Goal: Use online tool/utility

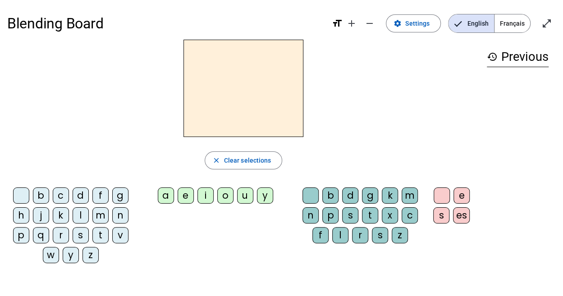
drag, startPoint x: 493, startPoint y: 25, endPoint x: 509, endPoint y: 26, distance: 16.3
click at [509, 26] on mat-button-toggle-group "English Français" at bounding box center [489, 23] width 82 height 19
click at [508, 28] on span "Français" at bounding box center [512, 23] width 36 height 18
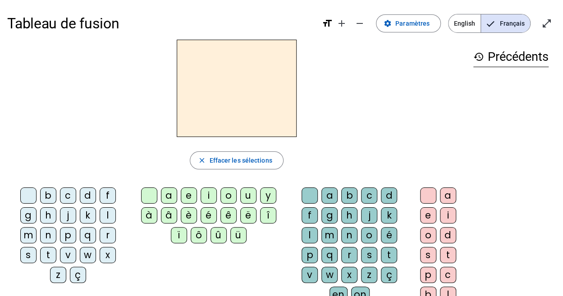
click at [100, 194] on div "f" at bounding box center [108, 195] width 16 height 16
click at [208, 195] on div "i" at bounding box center [209, 195] width 16 height 16
click at [318, 227] on div "l" at bounding box center [310, 235] width 16 height 16
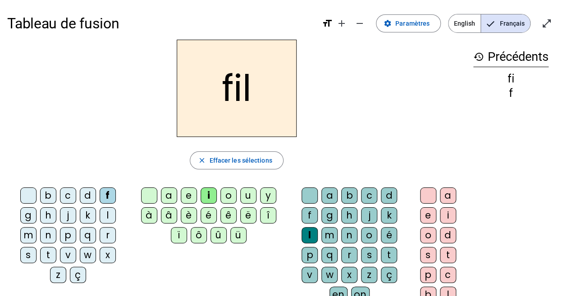
click at [37, 227] on div "m" at bounding box center [28, 235] width 16 height 16
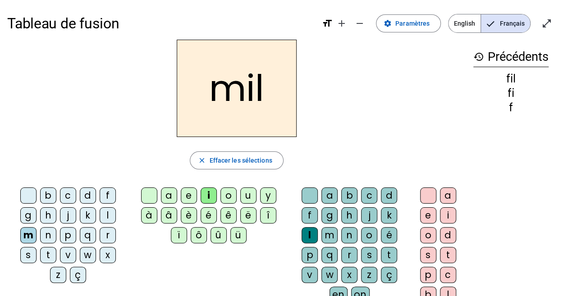
click at [168, 193] on div "a" at bounding box center [169, 195] width 16 height 16
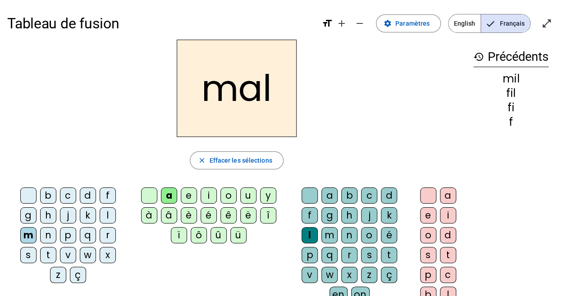
click at [76, 247] on div "v" at bounding box center [68, 255] width 16 height 16
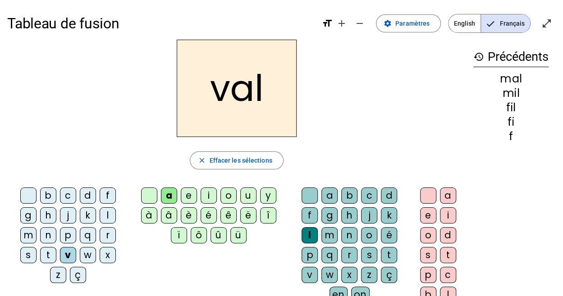
drag, startPoint x: 119, startPoint y: 229, endPoint x: 136, endPoint y: 244, distance: 22.4
click at [136, 244] on div "a e i o u y à â è é ê ë [PERSON_NAME] ô û ü" at bounding box center [210, 216] width 149 height 59
click at [305, 191] on div at bounding box center [310, 195] width 16 height 16
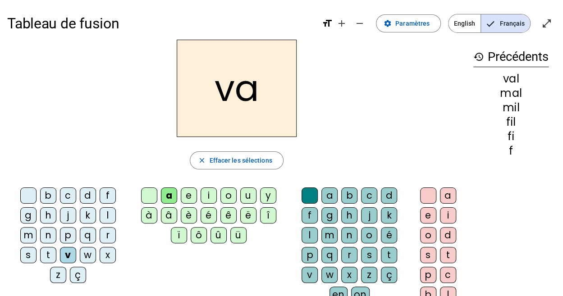
click at [37, 227] on div "m" at bounding box center [28, 235] width 16 height 16
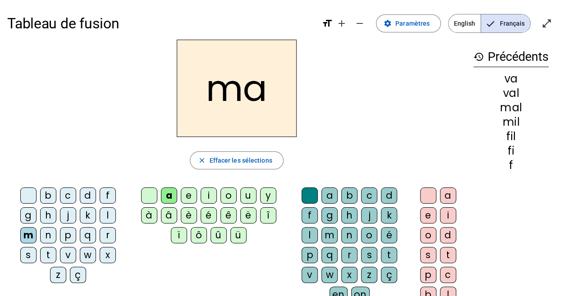
click at [56, 247] on div "t" at bounding box center [48, 255] width 16 height 16
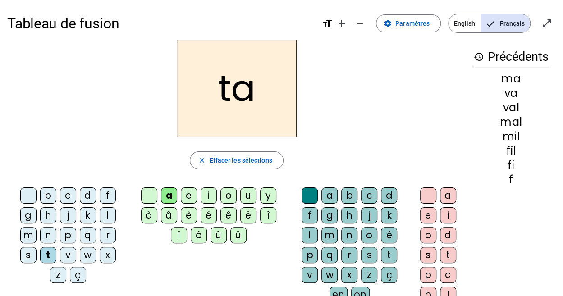
click at [86, 267] on div "ç" at bounding box center [78, 275] width 16 height 16
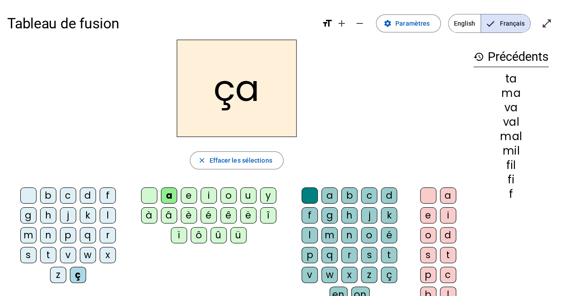
click at [86, 267] on div "ç" at bounding box center [78, 275] width 16 height 16
drag, startPoint x: 79, startPoint y: 233, endPoint x: 81, endPoint y: 215, distance: 18.1
click at [81, 215] on div "b c d f g h j k l m n p q r s t v w x z ç" at bounding box center [70, 236] width 118 height 99
click at [37, 247] on div "s" at bounding box center [28, 255] width 16 height 16
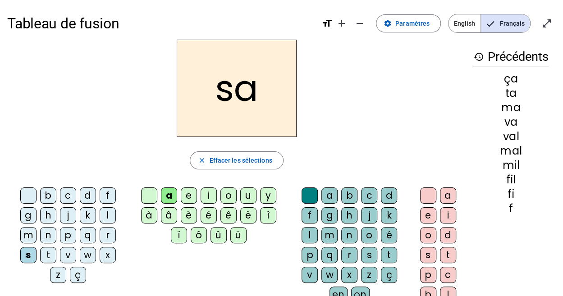
click at [264, 191] on div "y" at bounding box center [268, 195] width 16 height 16
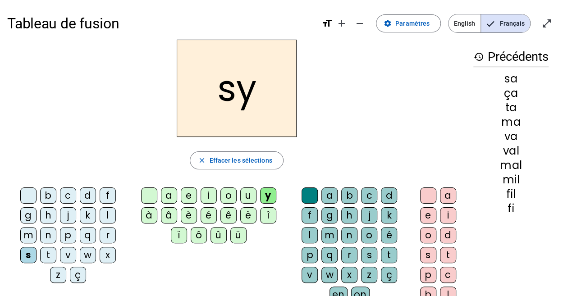
click at [168, 187] on div "a" at bounding box center [169, 195] width 16 height 16
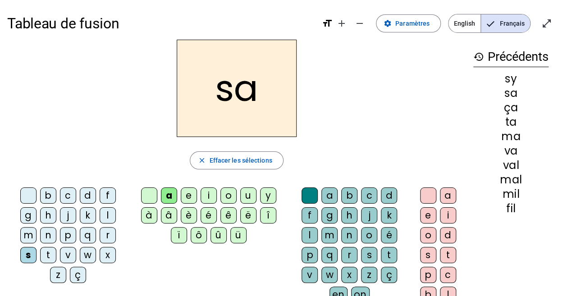
click at [361, 196] on div "c" at bounding box center [369, 195] width 16 height 16
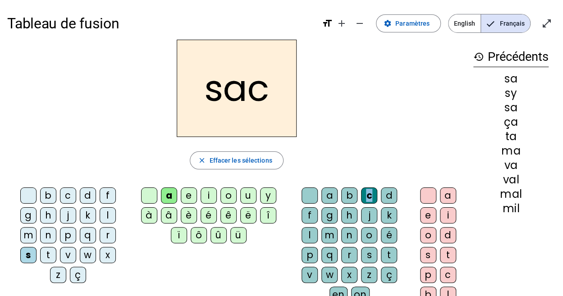
click at [361, 196] on div "c" at bounding box center [369, 195] width 16 height 16
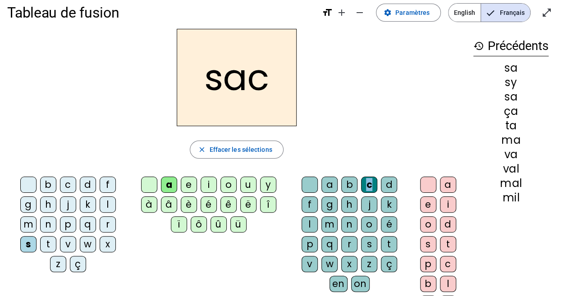
scroll to position [13, 0]
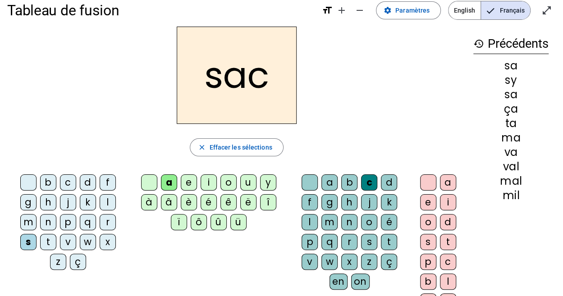
click at [100, 198] on div "l" at bounding box center [108, 202] width 16 height 16
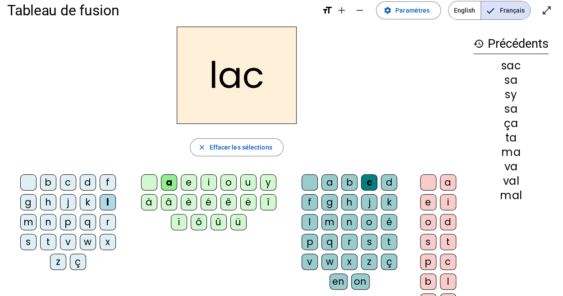
click at [56, 234] on div "t" at bounding box center [48, 242] width 16 height 16
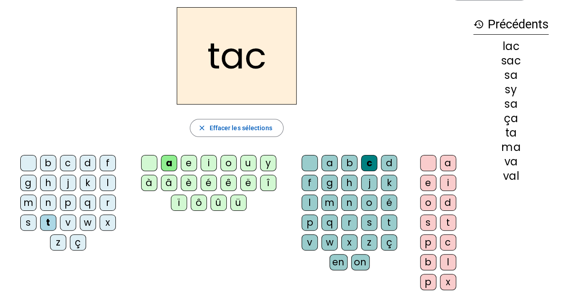
scroll to position [39, 0]
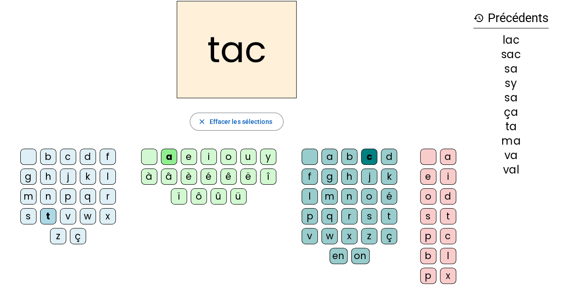
click at [208, 151] on div "i" at bounding box center [209, 157] width 16 height 16
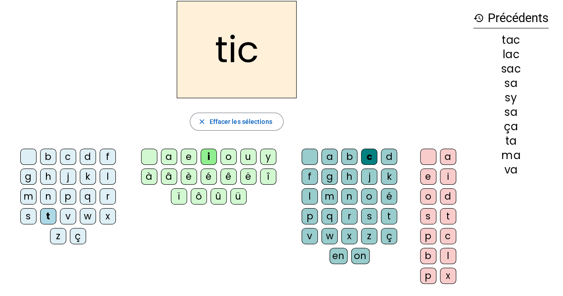
click at [208, 151] on div "i" at bounding box center [209, 157] width 16 height 16
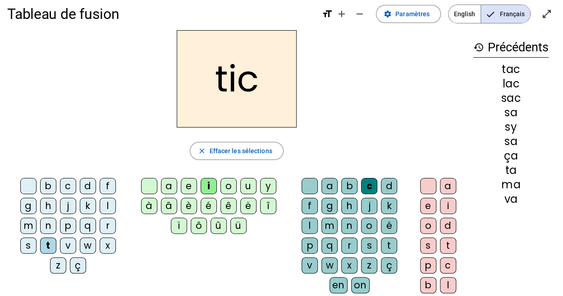
scroll to position [0, 0]
